Goal: Task Accomplishment & Management: Manage account settings

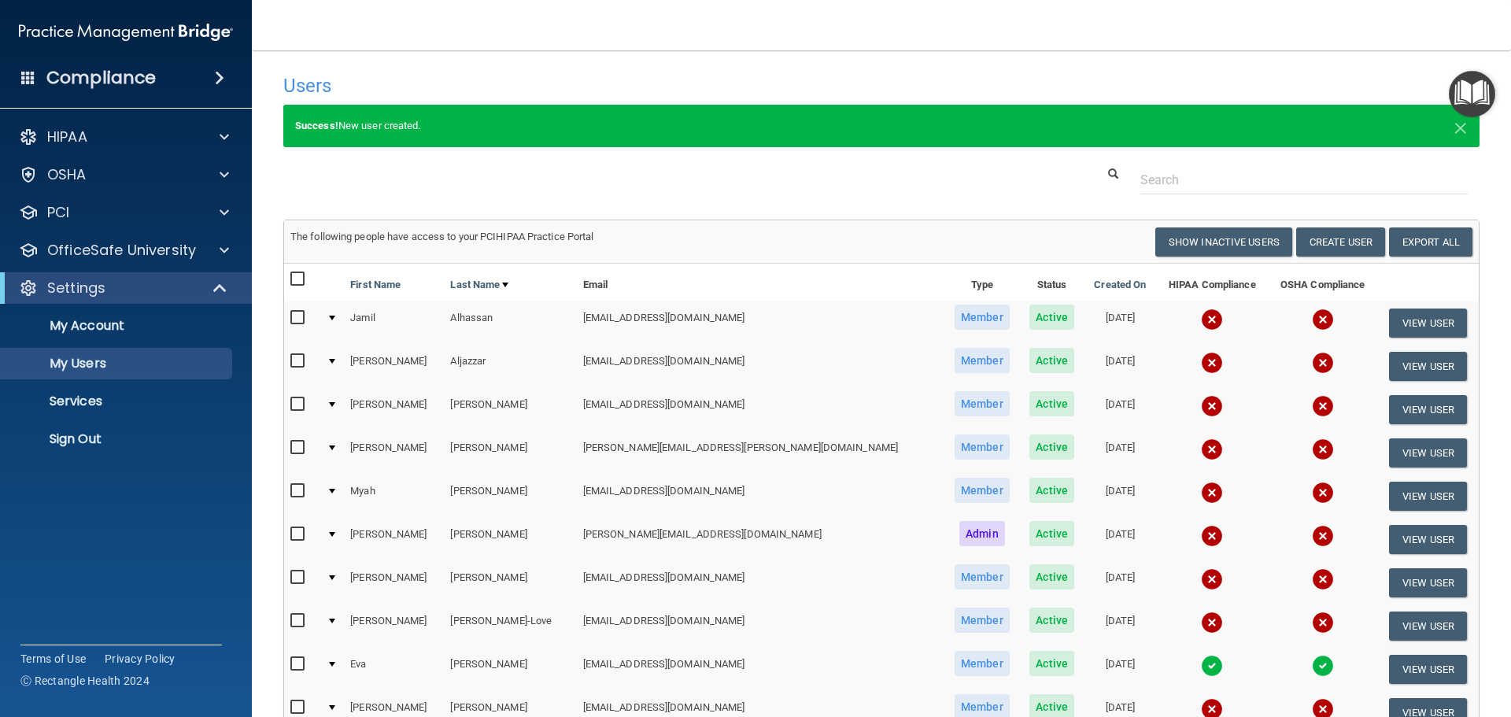
select select "20"
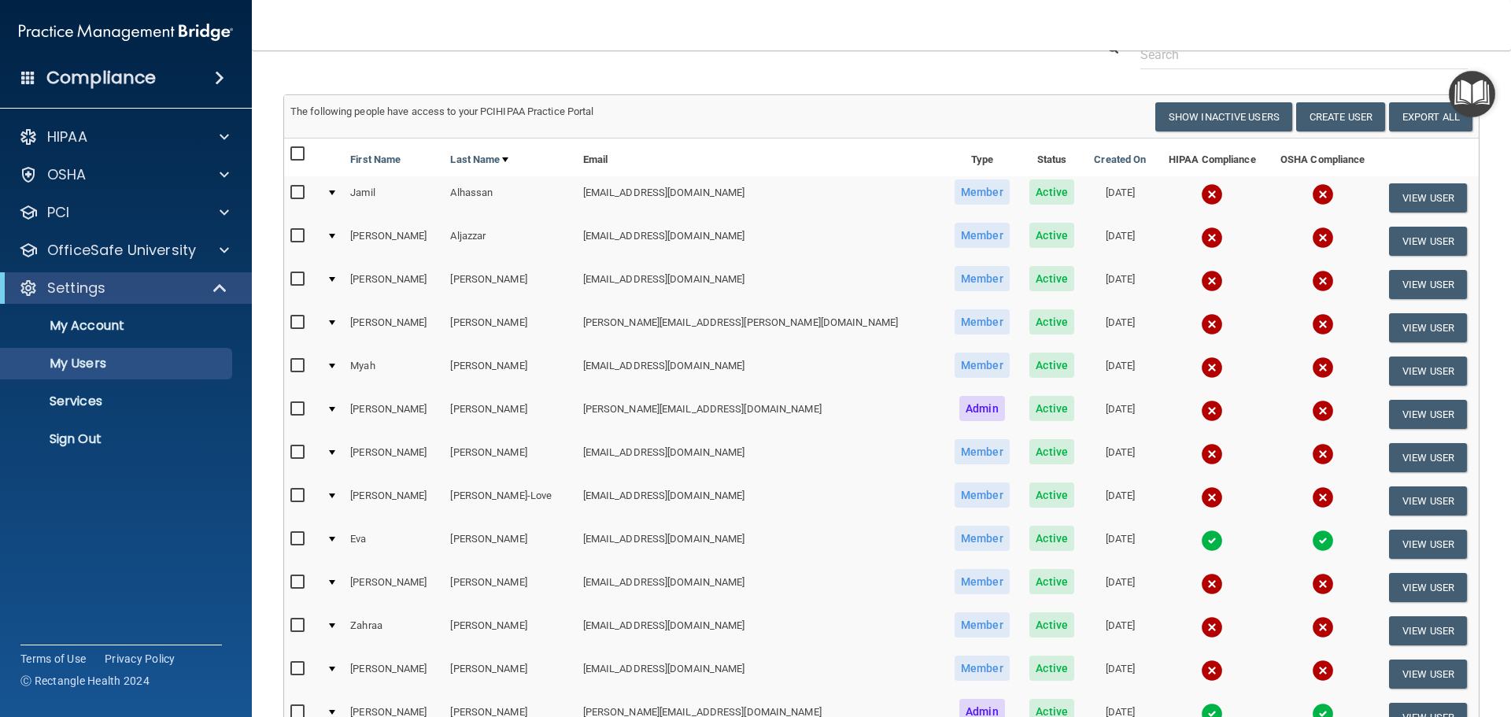
scroll to position [472, 0]
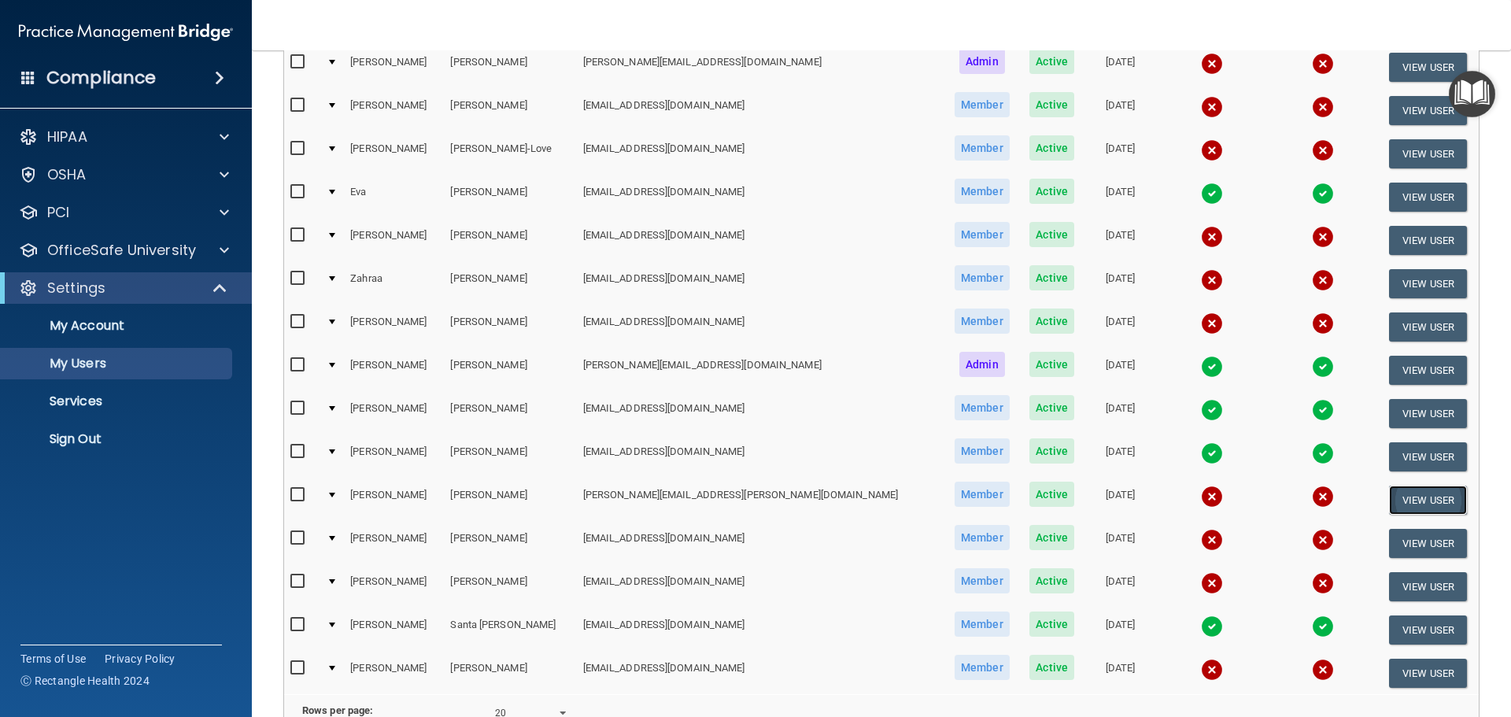
click at [1398, 500] on button "View User" at bounding box center [1428, 500] width 78 height 29
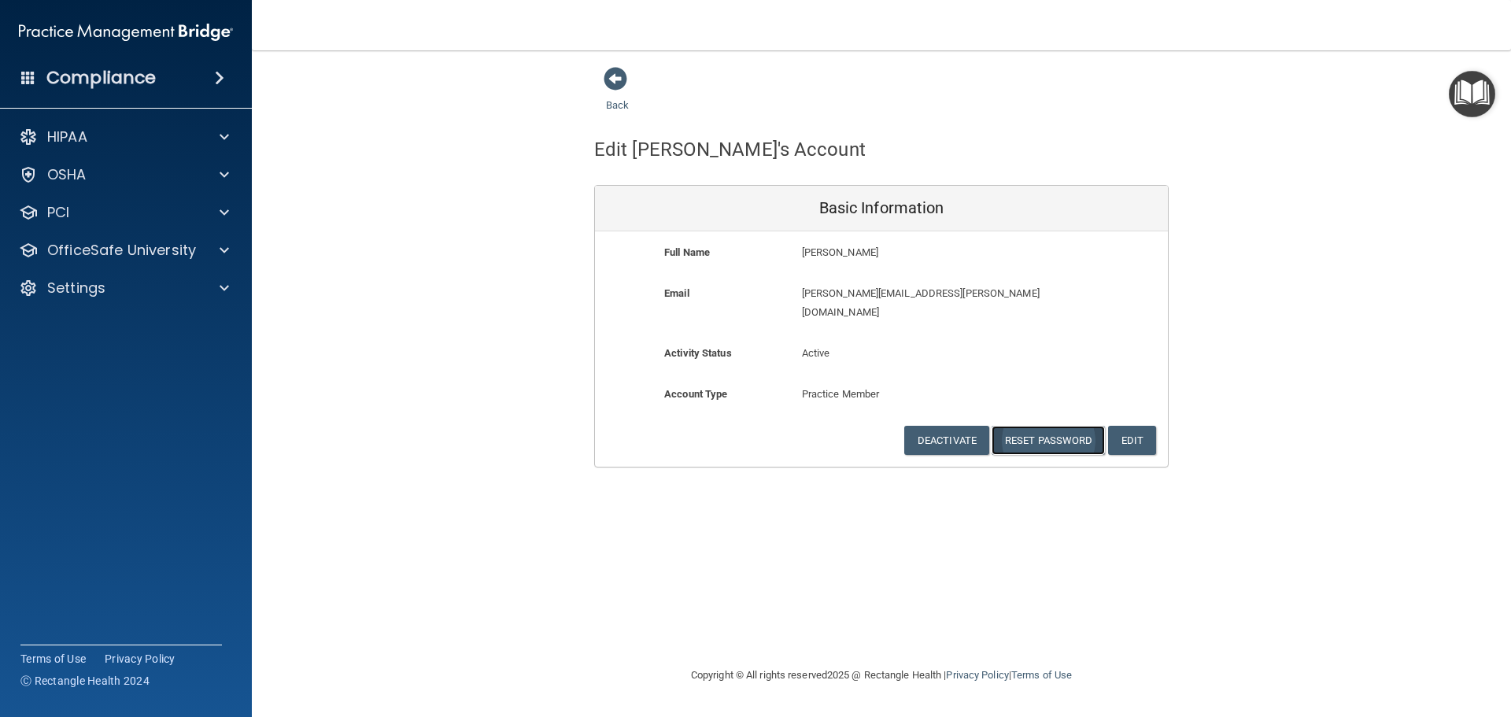
click at [1028, 426] on button "Reset Password" at bounding box center [1048, 440] width 113 height 29
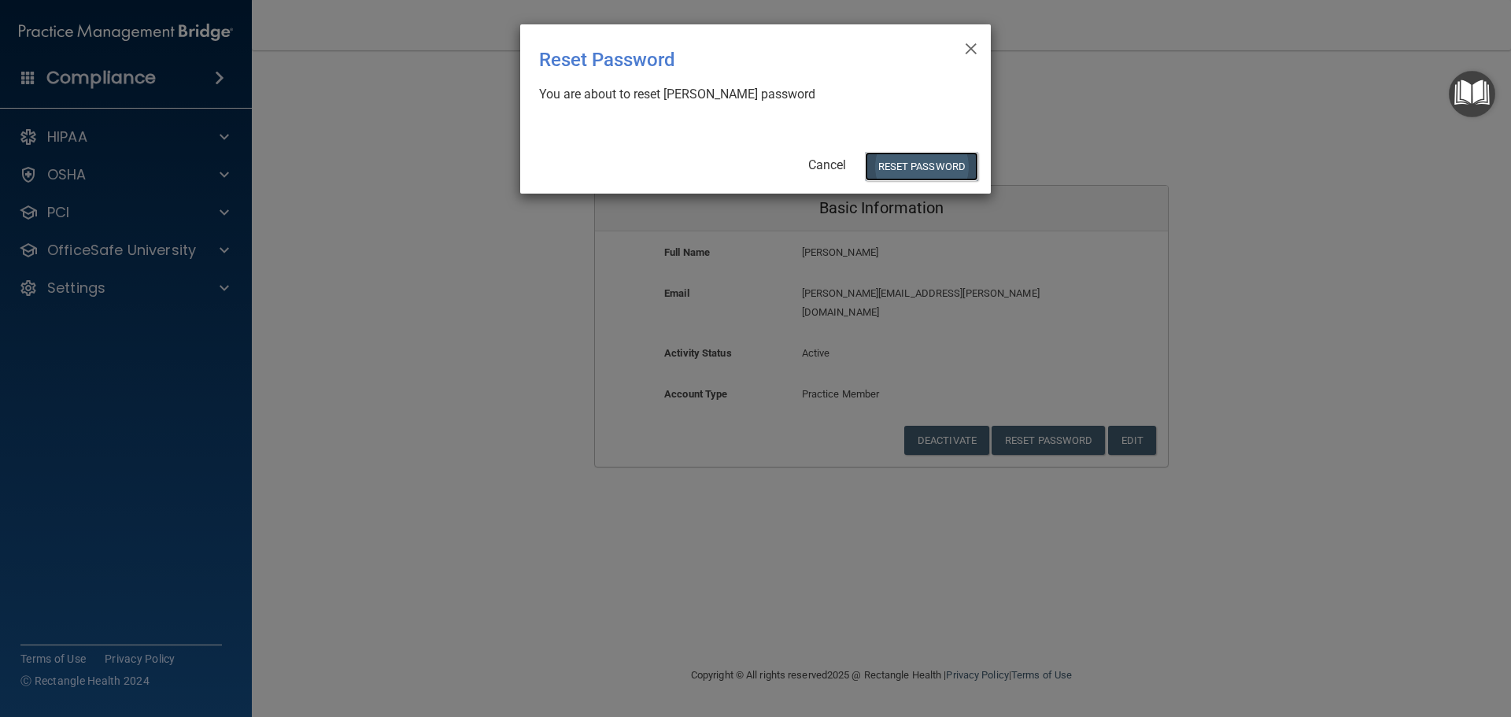
click at [926, 167] on button "Reset Password" at bounding box center [921, 166] width 113 height 29
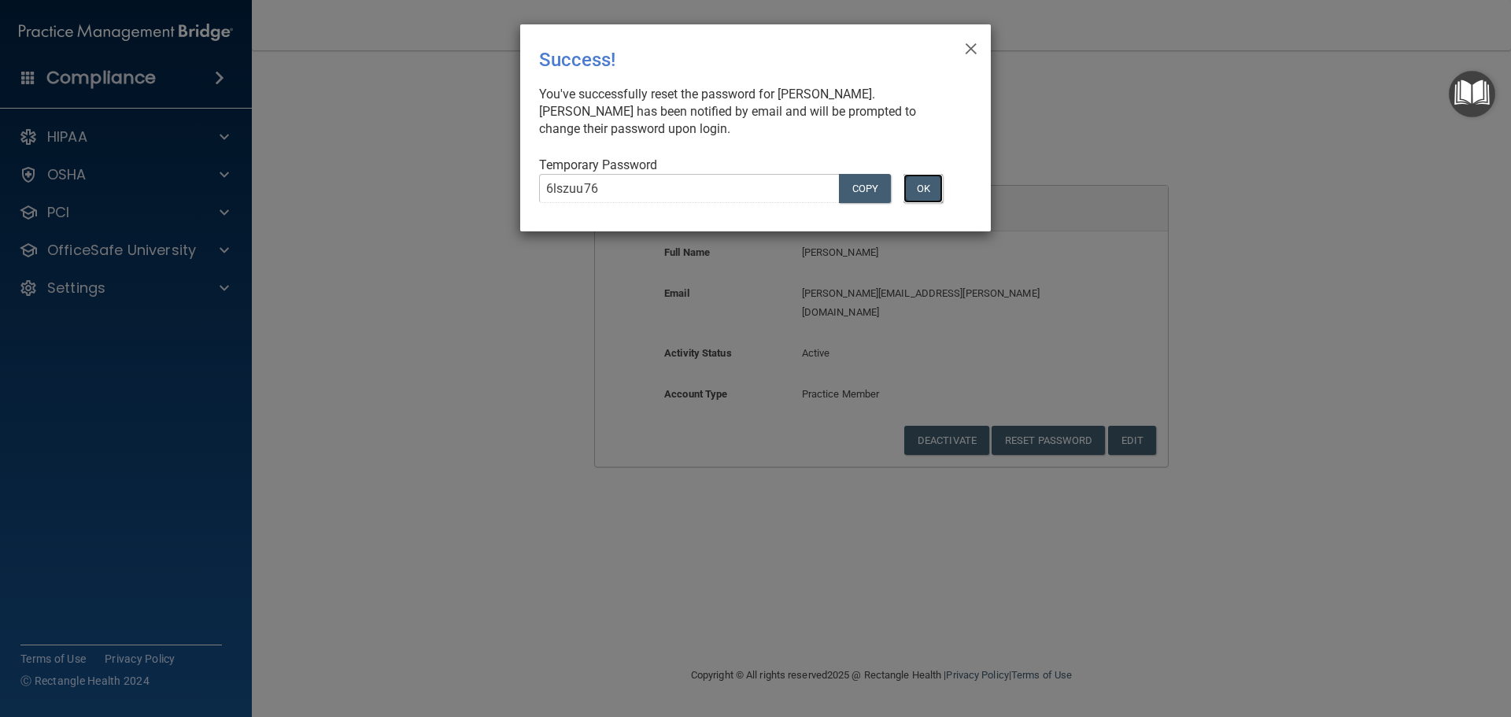
click at [923, 193] on button "OK" at bounding box center [922, 188] width 39 height 29
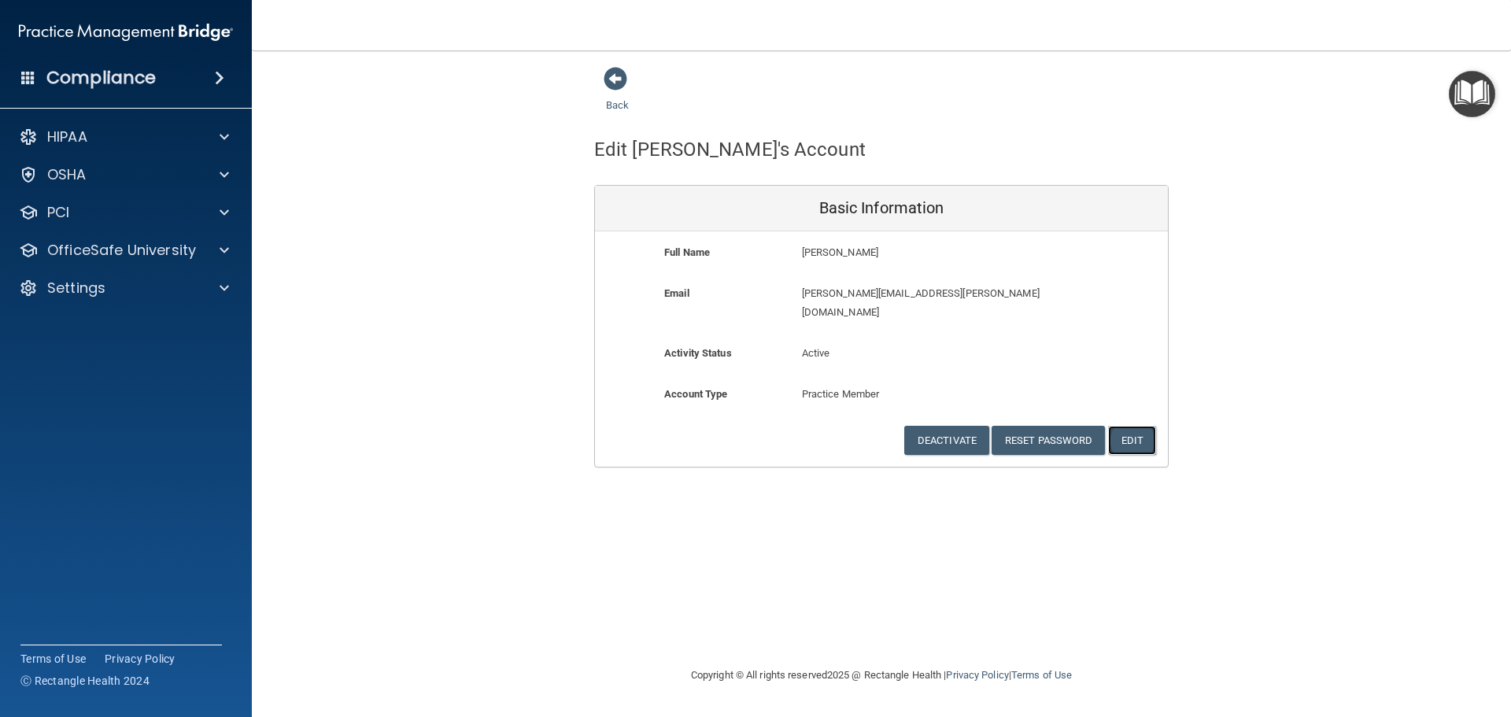
click at [1139, 426] on button "Edit" at bounding box center [1132, 440] width 48 height 29
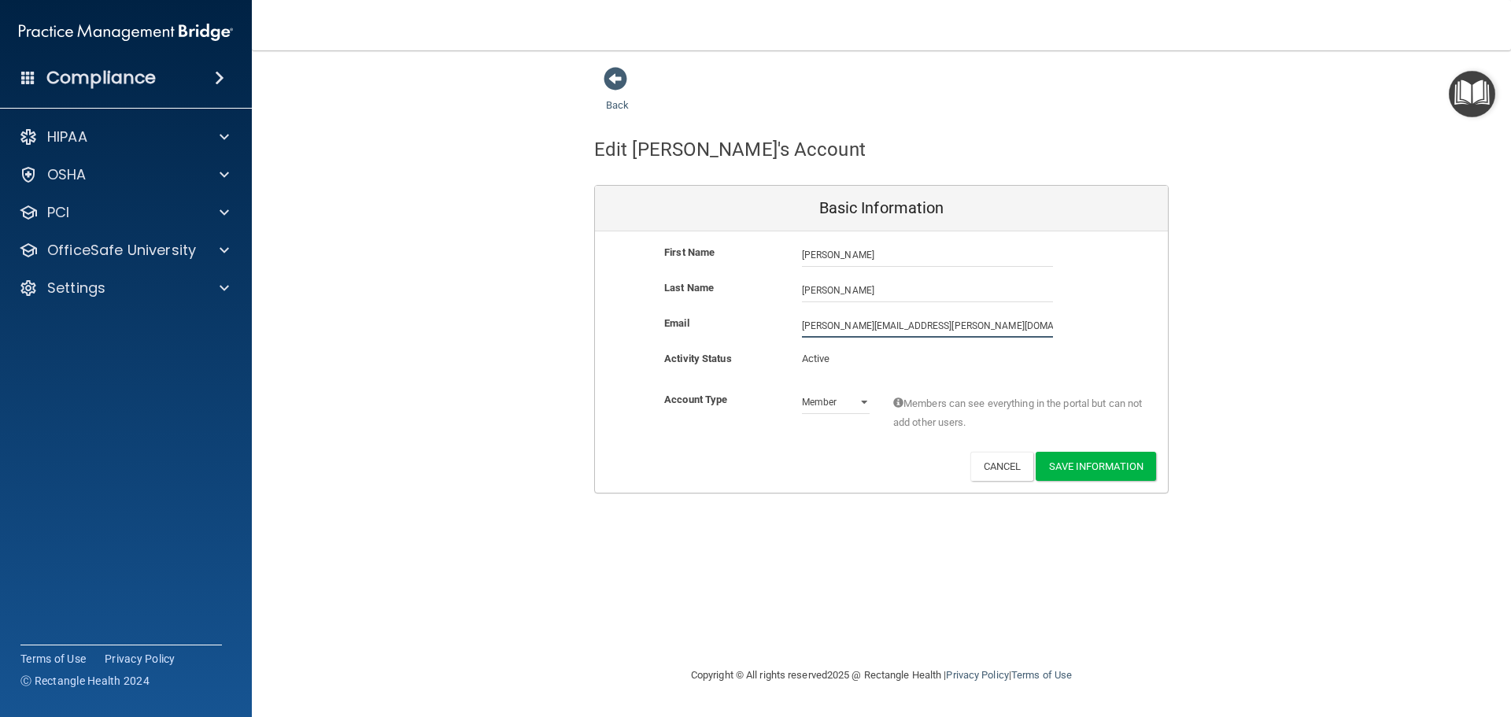
click at [814, 324] on input "[PERSON_NAME][EMAIL_ADDRESS][PERSON_NAME][DOMAIN_NAME]" at bounding box center [927, 326] width 251 height 24
type input "[PERSON_NAME][EMAIL_ADDRESS][PERSON_NAME][DOMAIN_NAME]"
click at [812, 254] on input "[PERSON_NAME]" at bounding box center [927, 255] width 251 height 24
type input "[PERSON_NAME]"
click at [856, 328] on input "[PERSON_NAME][EMAIL_ADDRESS][PERSON_NAME][DOMAIN_NAME]" at bounding box center [927, 326] width 251 height 24
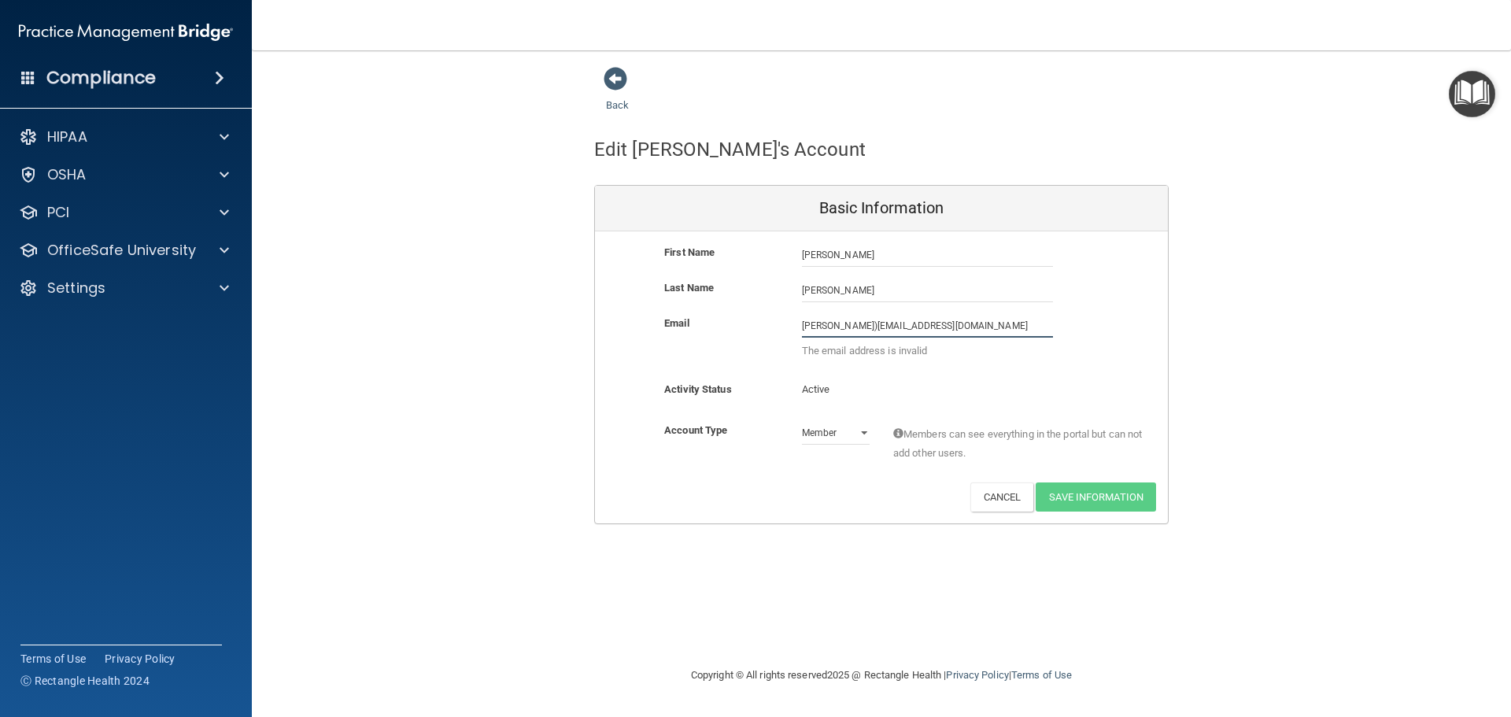
click at [854, 328] on input "[PERSON_NAME])[EMAIL_ADDRESS][DOMAIN_NAME]" at bounding box center [927, 326] width 251 height 24
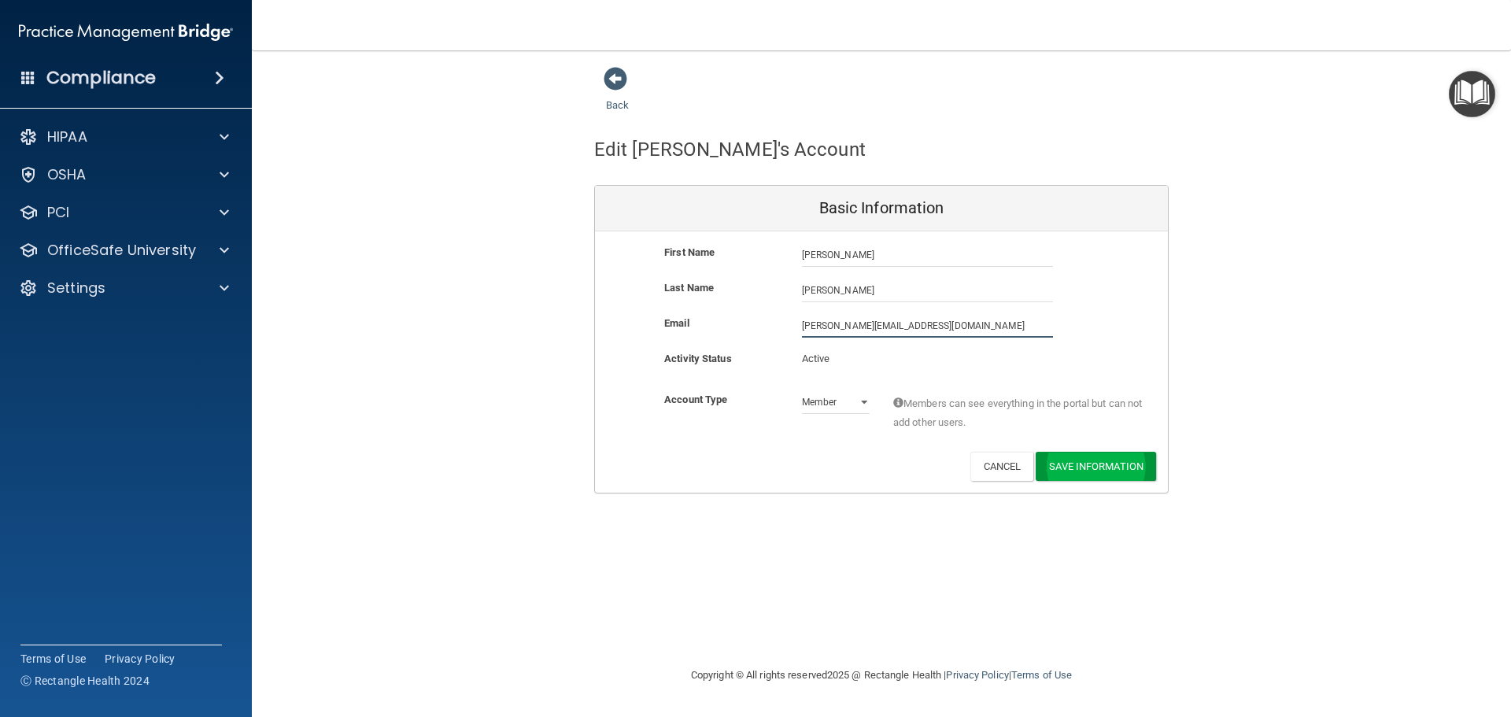
type input "[PERSON_NAME][EMAIL_ADDRESS][DOMAIN_NAME]"
click at [1089, 463] on button "Save Information" at bounding box center [1096, 469] width 120 height 29
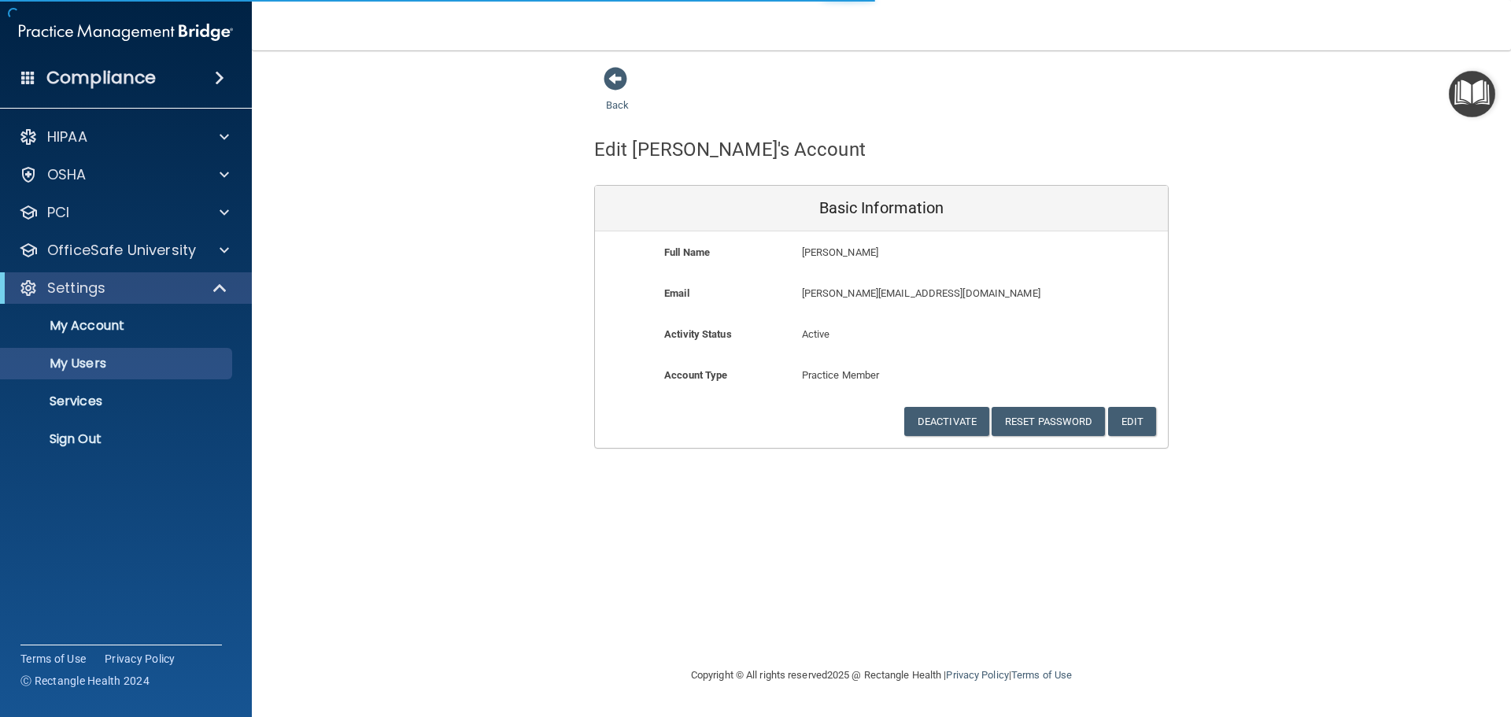
select select "20"
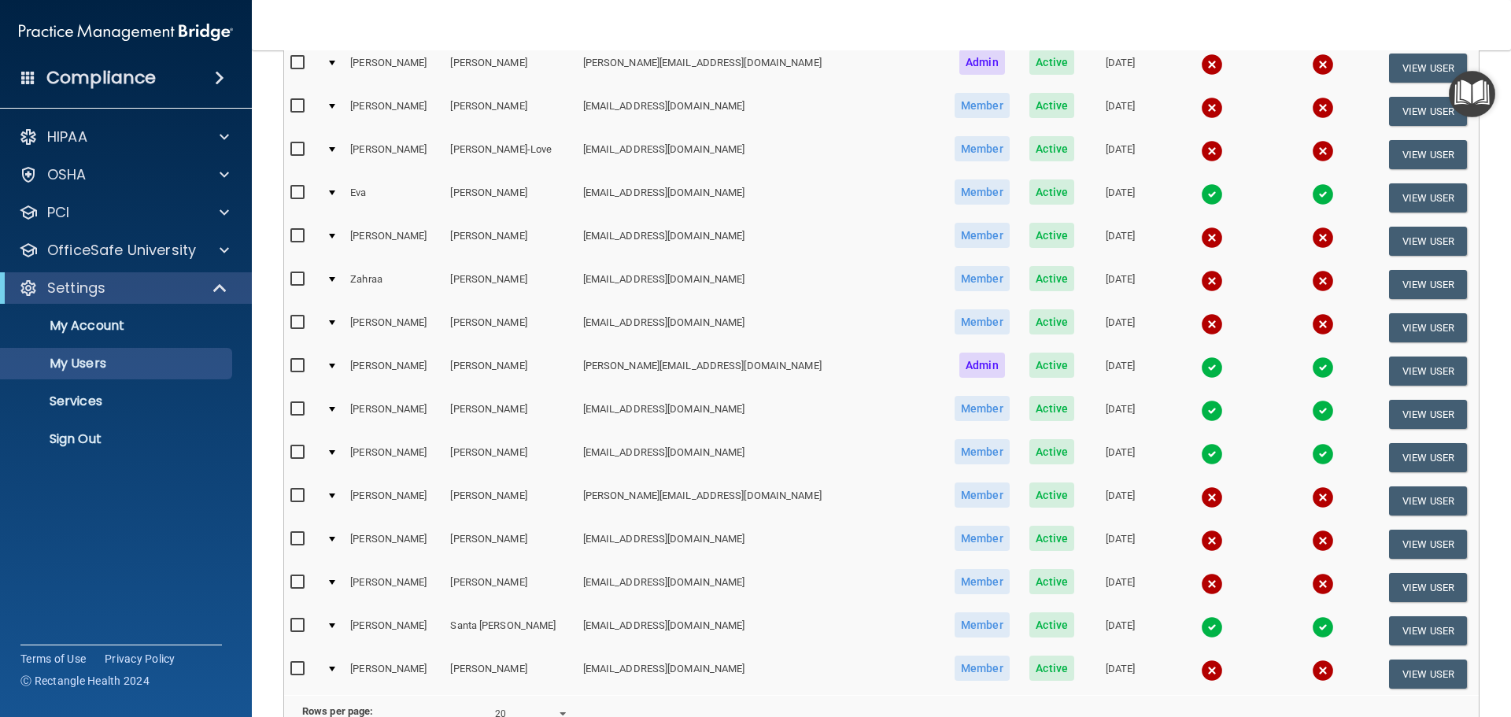
scroll to position [472, 0]
click at [1404, 499] on button "View User" at bounding box center [1428, 500] width 78 height 29
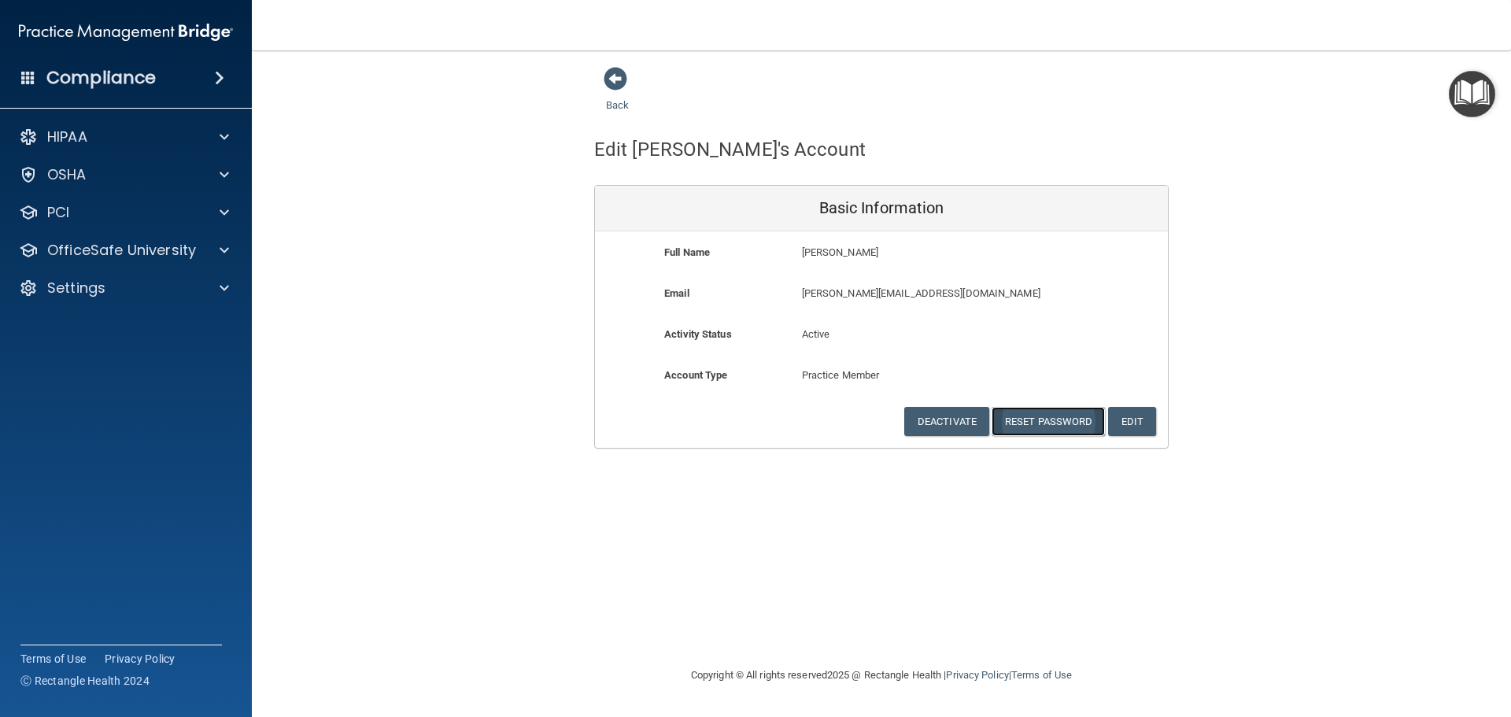
click at [1029, 422] on button "Reset Password" at bounding box center [1048, 421] width 113 height 29
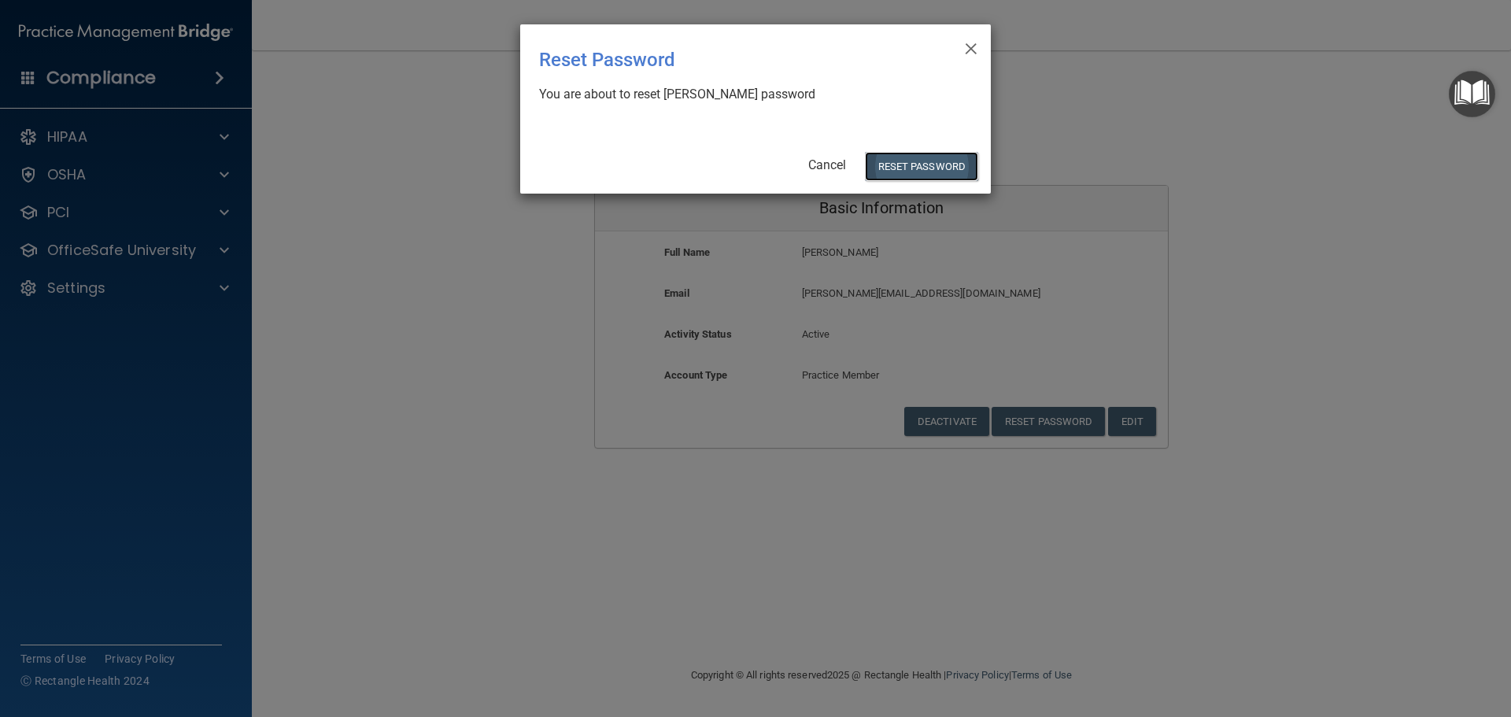
click at [897, 162] on button "Reset Password" at bounding box center [921, 166] width 113 height 29
click at [929, 167] on button "Reset Password" at bounding box center [921, 166] width 113 height 29
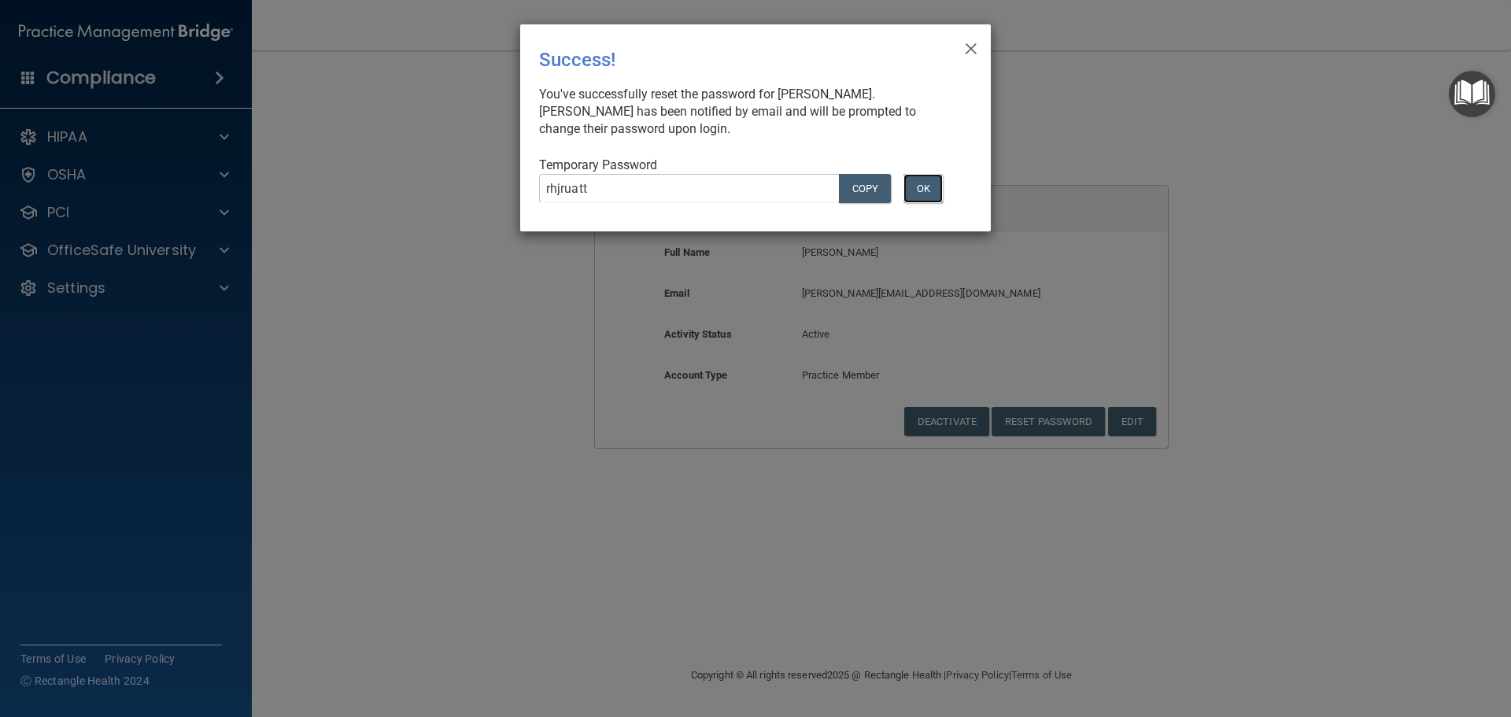
click at [927, 188] on button "OK" at bounding box center [922, 188] width 39 height 29
click at [920, 188] on button "OK" at bounding box center [922, 188] width 39 height 29
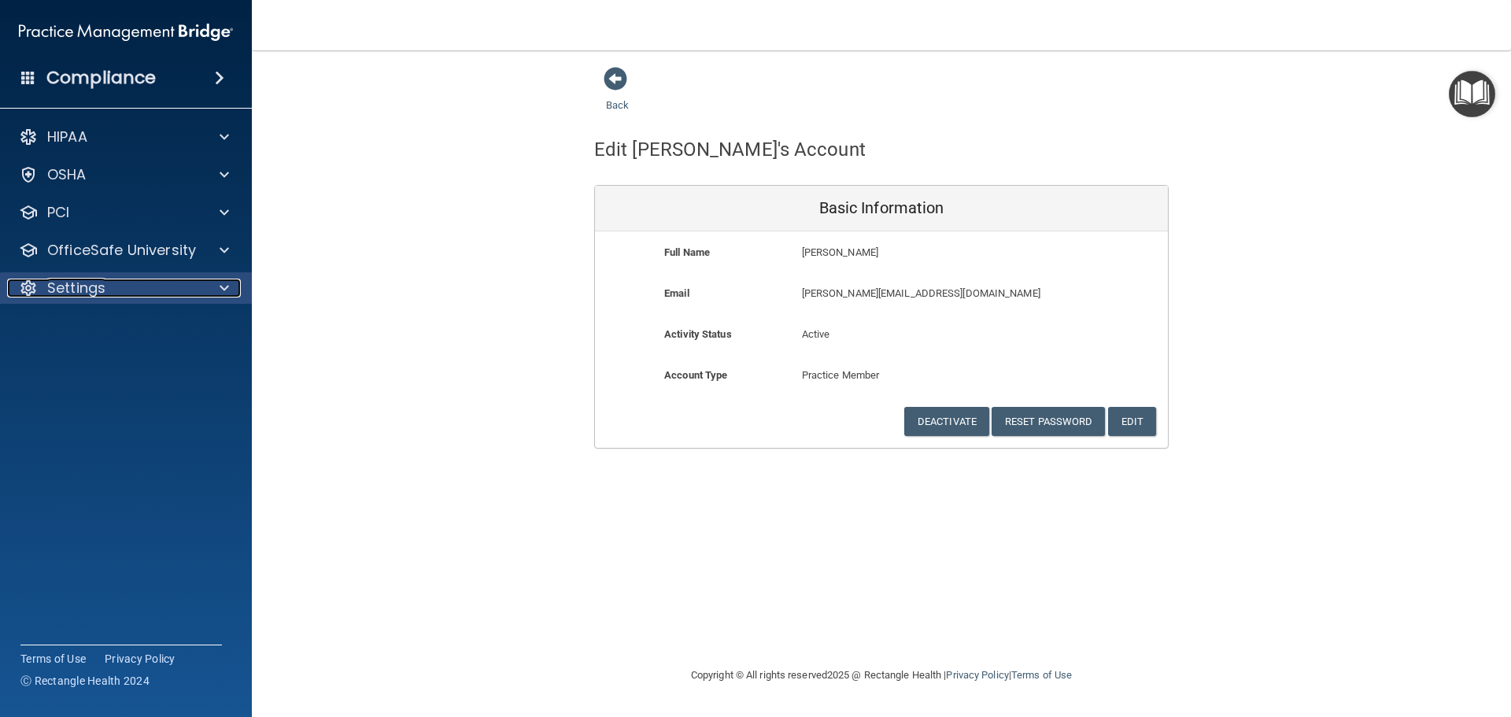
click at [87, 289] on p "Settings" at bounding box center [76, 288] width 58 height 19
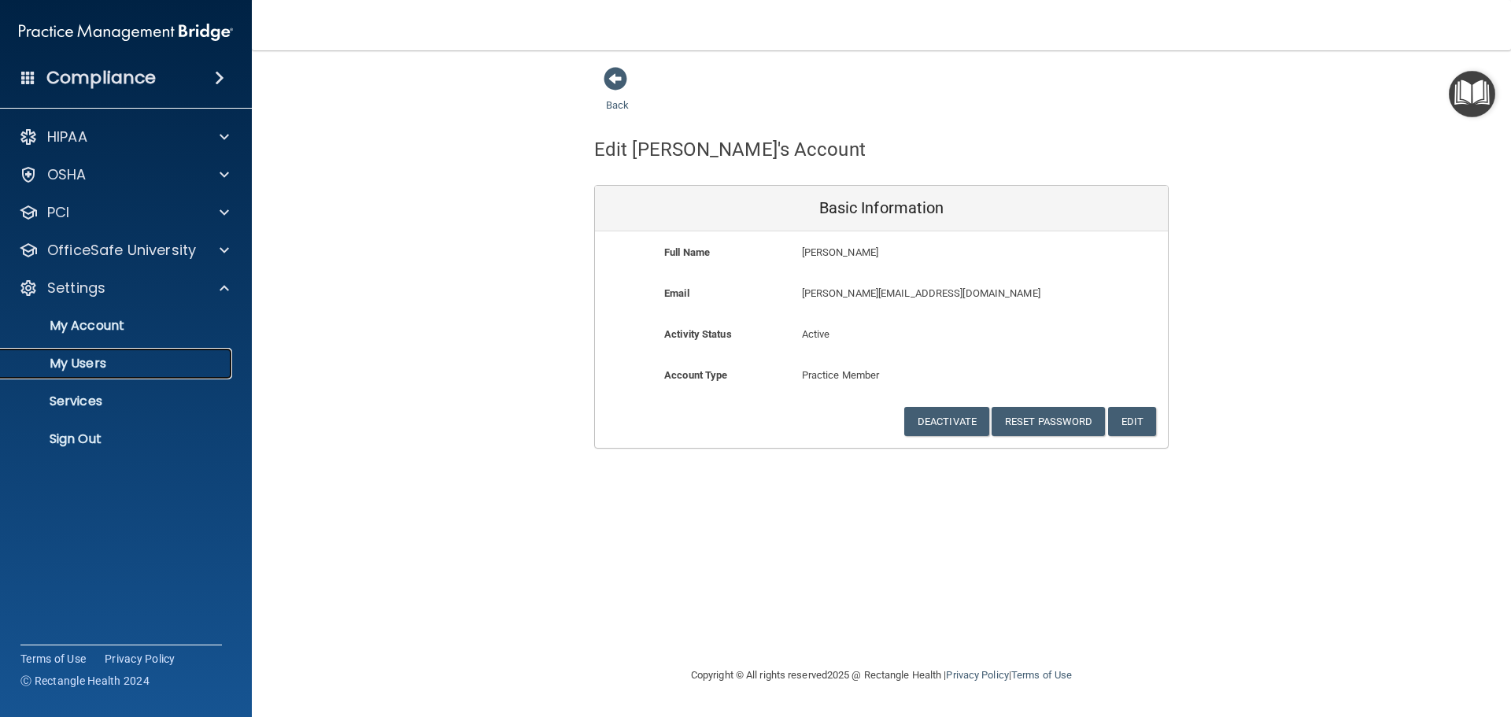
click at [79, 364] on p "My Users" at bounding box center [117, 364] width 215 height 16
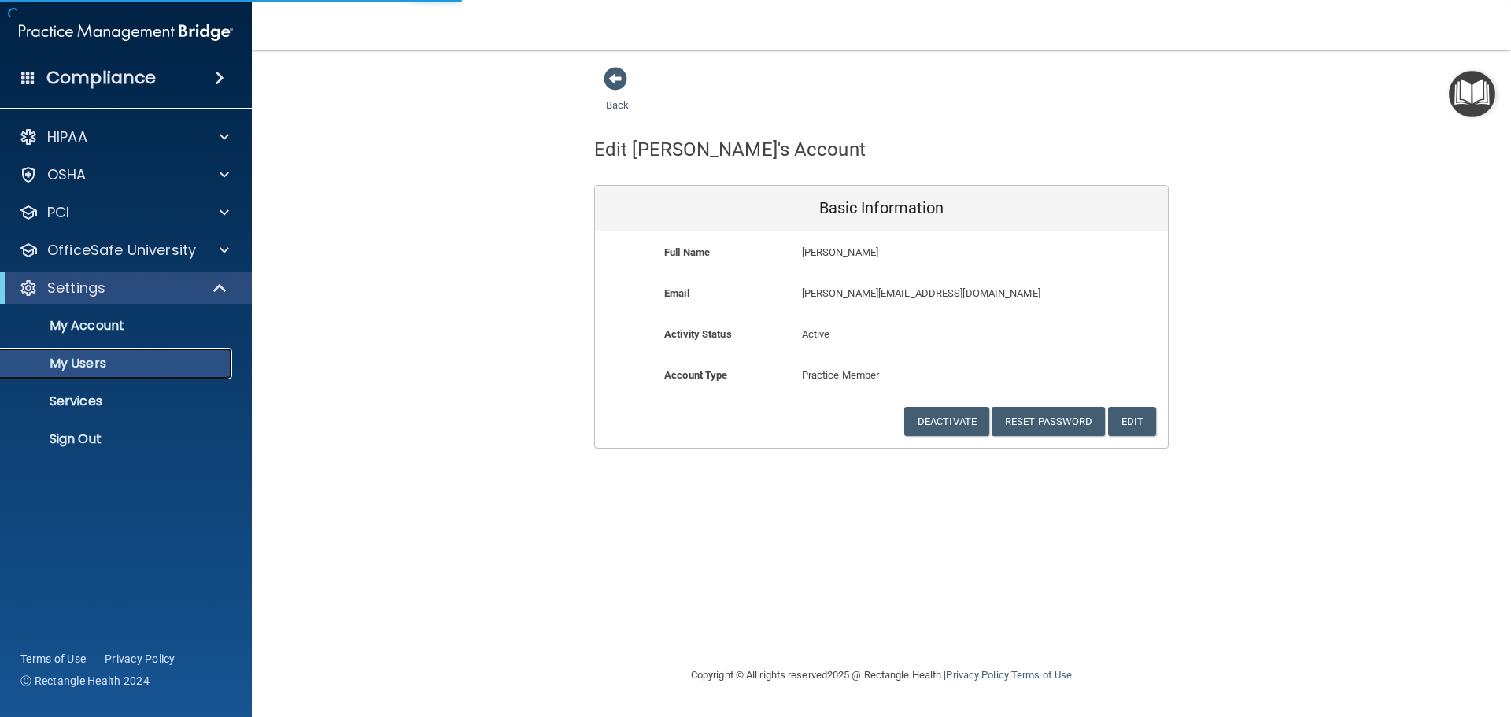
select select "20"
